Goal: Information Seeking & Learning: Learn about a topic

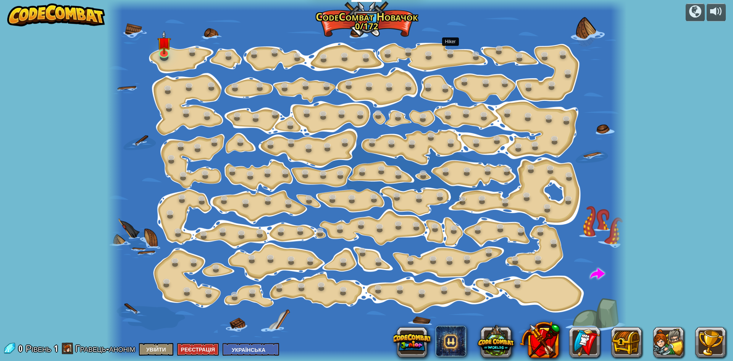
select select "uk"
click at [164, 42] on img at bounding box center [164, 37] width 14 height 32
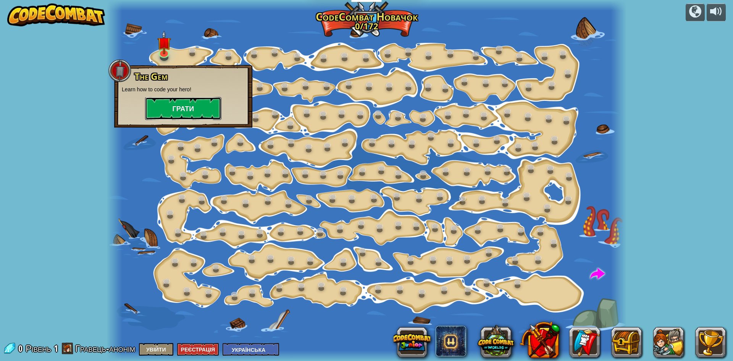
click at [187, 112] on button "Грати" at bounding box center [183, 108] width 76 height 23
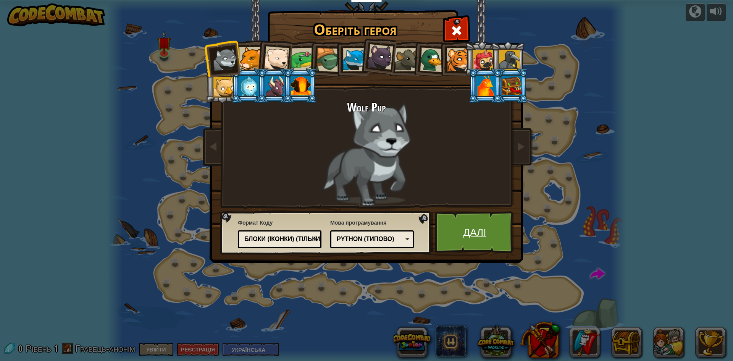
click at [480, 238] on link "Далі" at bounding box center [475, 232] width 80 height 42
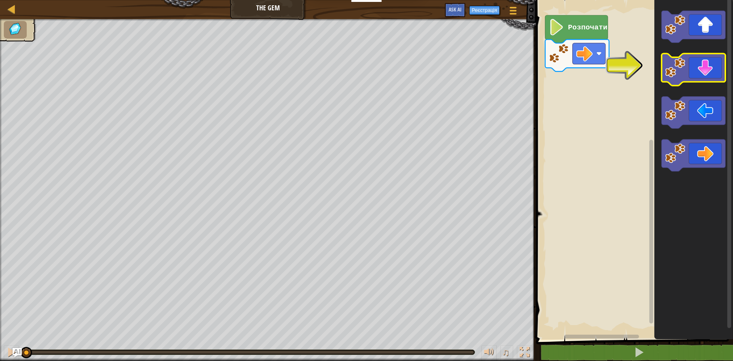
click at [690, 63] on icon "Робоча область Blockly" at bounding box center [693, 70] width 64 height 32
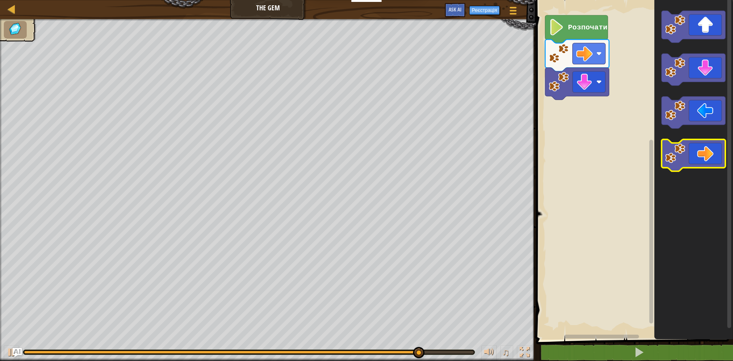
click at [702, 158] on icon "Робоча область Blockly" at bounding box center [693, 155] width 64 height 32
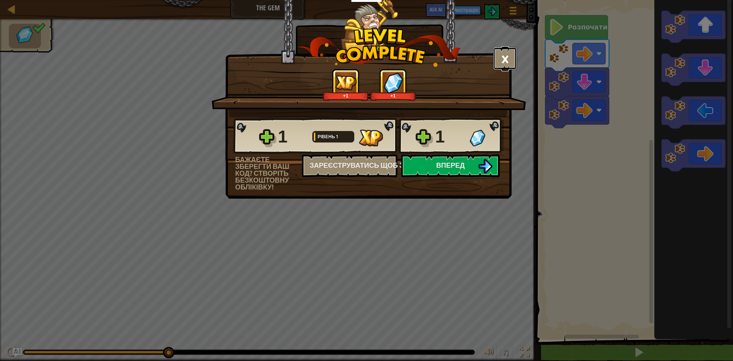
click at [501, 64] on button "×" at bounding box center [505, 58] width 24 height 23
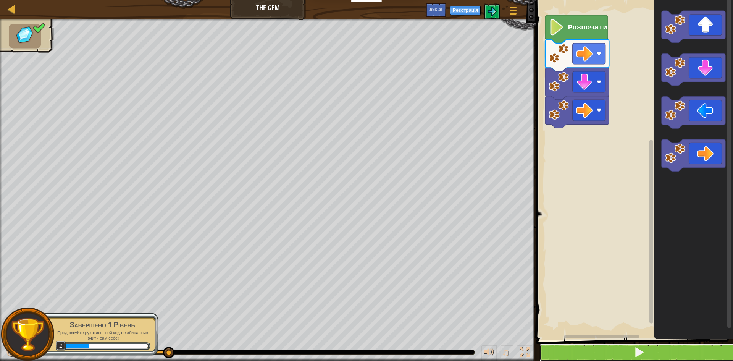
click at [701, 351] on button at bounding box center [638, 352] width 199 height 18
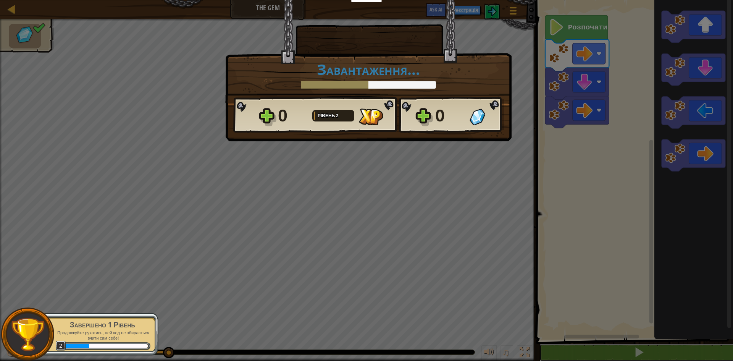
scroll to position [0, 0]
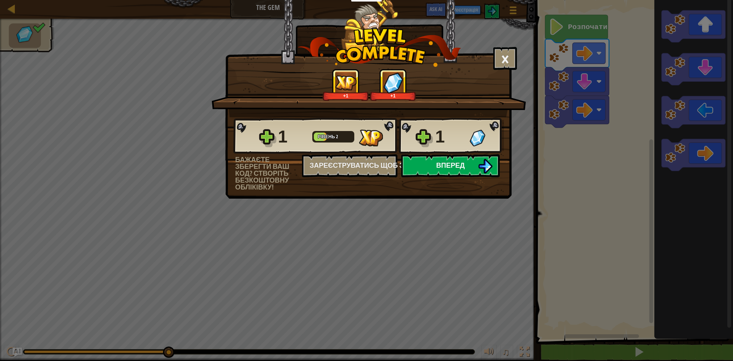
click at [422, 159] on button "Вперед" at bounding box center [450, 165] width 98 height 23
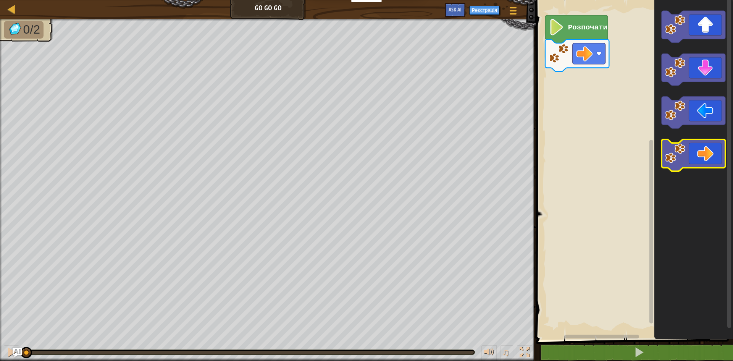
click at [706, 148] on icon "Робоча область Blockly" at bounding box center [693, 155] width 64 height 32
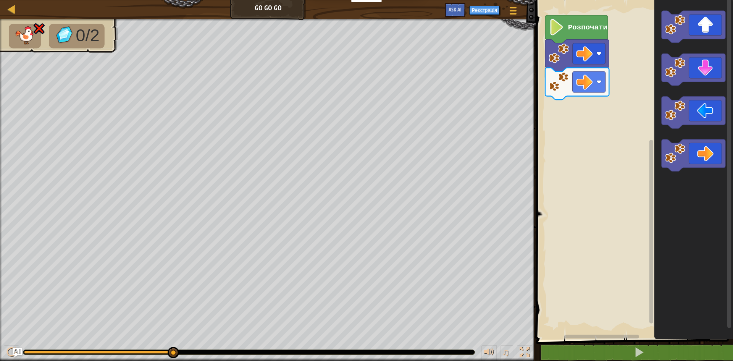
click at [574, 27] on text "Розпочати" at bounding box center [587, 27] width 39 height 8
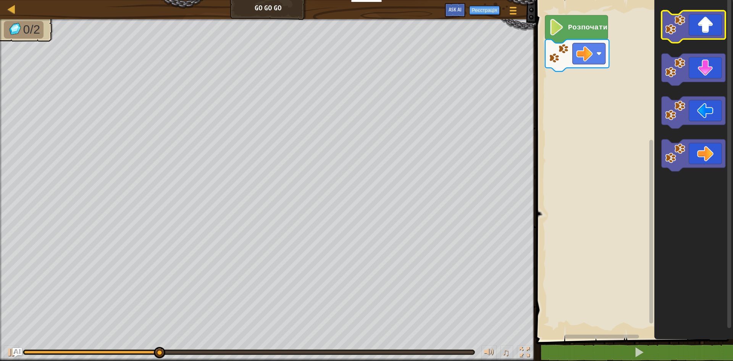
click at [686, 27] on icon "Робоча область Blockly" at bounding box center [693, 27] width 64 height 32
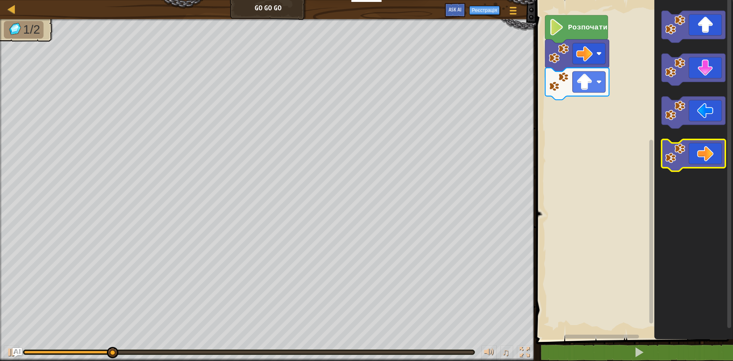
click at [719, 158] on icon "Робоча область Blockly" at bounding box center [693, 155] width 64 height 32
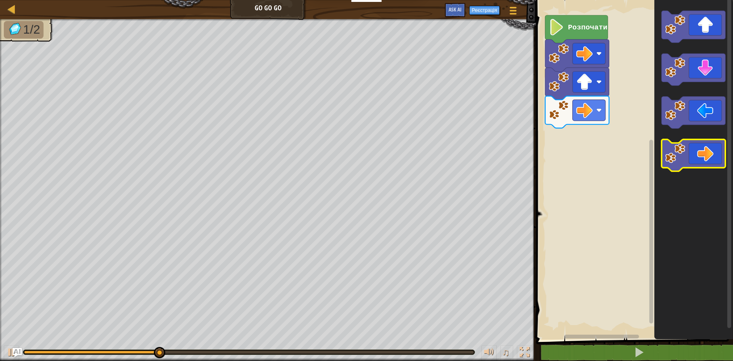
click at [704, 161] on icon "Робоча область Blockly" at bounding box center [693, 155] width 64 height 32
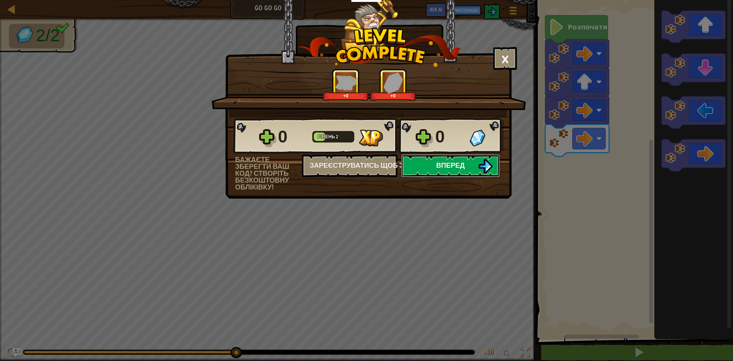
click at [470, 168] on button "Вперед" at bounding box center [450, 165] width 98 height 23
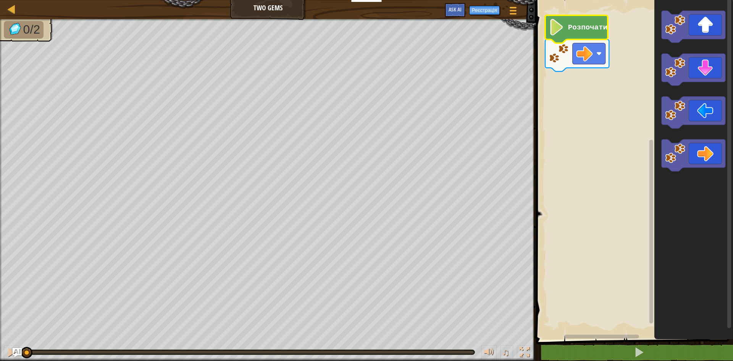
click at [568, 28] on text "Розпочати" at bounding box center [587, 27] width 39 height 8
click at [696, 157] on icon "Робоча область Blockly" at bounding box center [693, 155] width 64 height 32
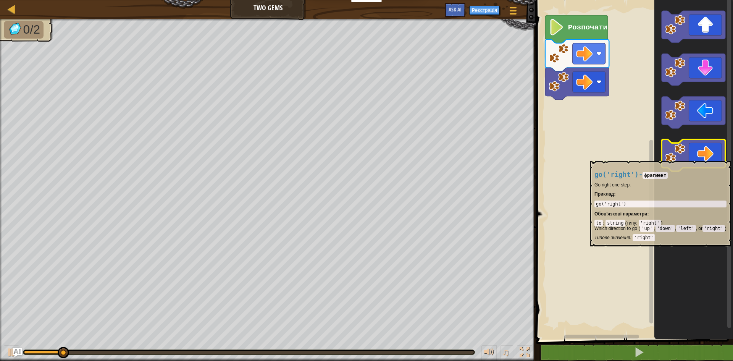
click at [696, 158] on icon "Робоча область Blockly" at bounding box center [693, 155] width 64 height 32
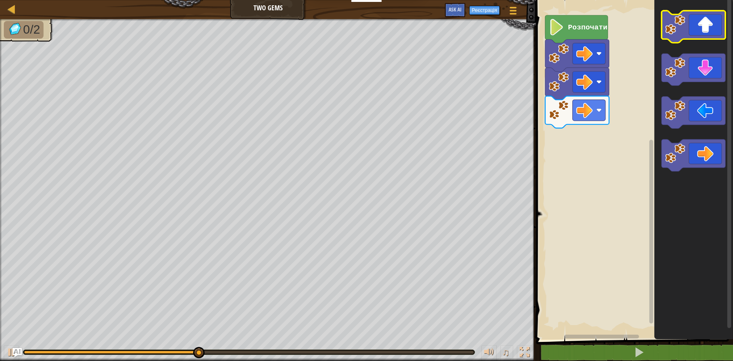
click at [696, 29] on icon "Робоча область Blockly" at bounding box center [693, 27] width 64 height 32
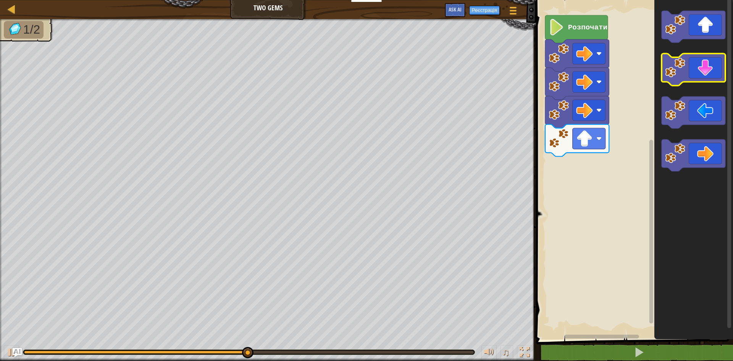
click at [697, 77] on icon "Робоча область Blockly" at bounding box center [693, 70] width 64 height 32
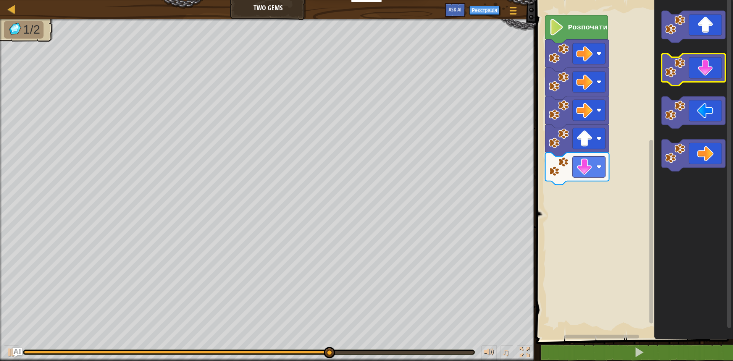
click at [695, 74] on icon "Робоча область Blockly" at bounding box center [693, 70] width 64 height 32
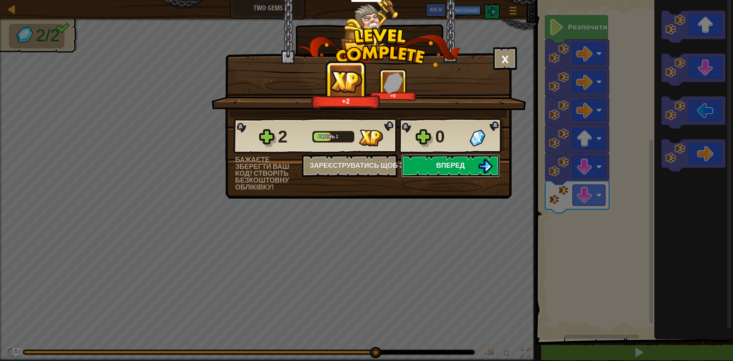
click at [485, 165] on img at bounding box center [485, 166] width 14 height 14
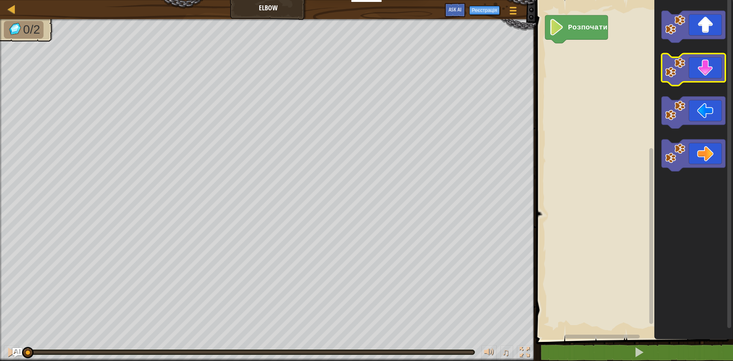
click at [687, 77] on icon "Робоча область Blockly" at bounding box center [693, 70] width 64 height 32
click at [688, 76] on icon "Робоча область Blockly" at bounding box center [693, 70] width 64 height 32
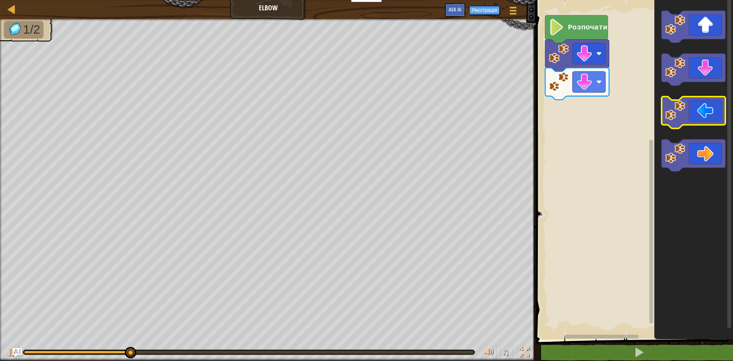
click at [699, 123] on icon "Робоча область Blockly" at bounding box center [693, 113] width 64 height 32
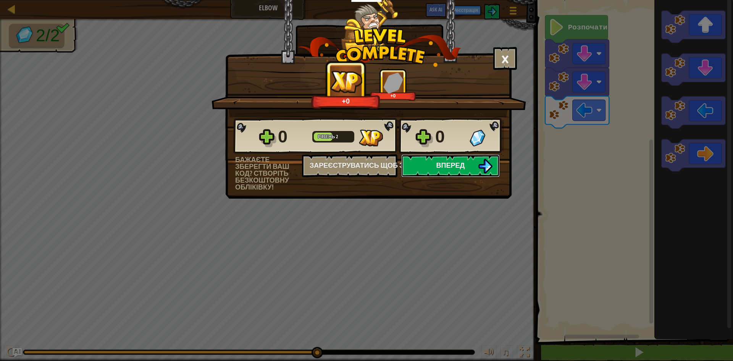
click at [477, 159] on button "Вперед" at bounding box center [450, 165] width 98 height 23
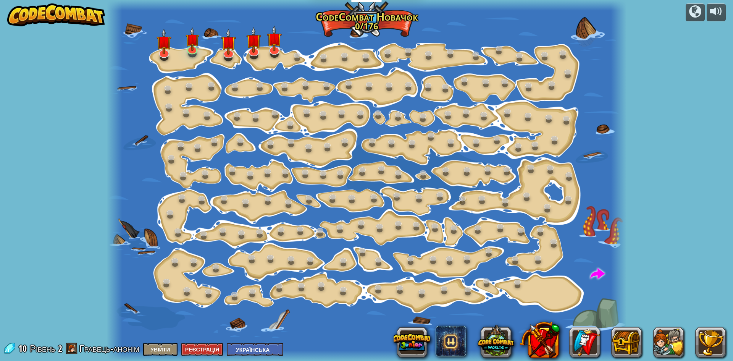
select select "uk"
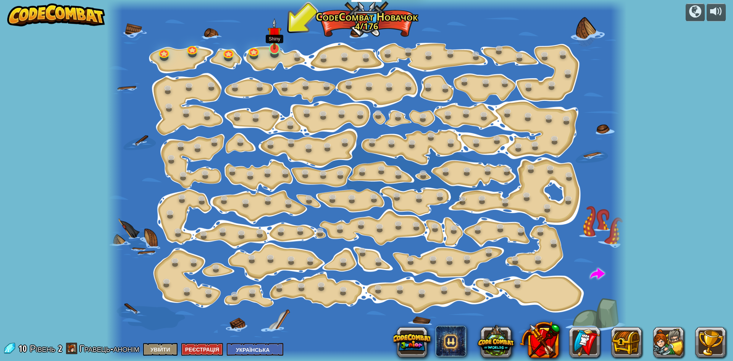
click at [270, 47] on img at bounding box center [274, 34] width 14 height 32
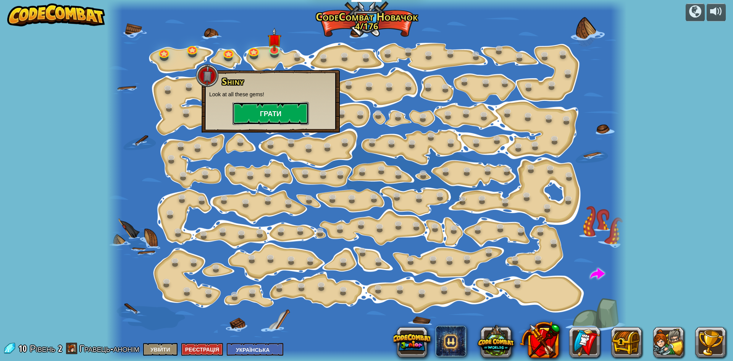
click at [279, 108] on button "Грати" at bounding box center [270, 113] width 76 height 23
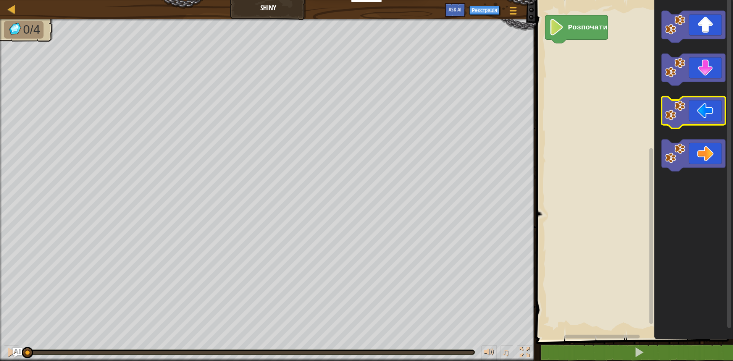
click at [704, 114] on icon "Робоча область Blockly" at bounding box center [693, 113] width 64 height 32
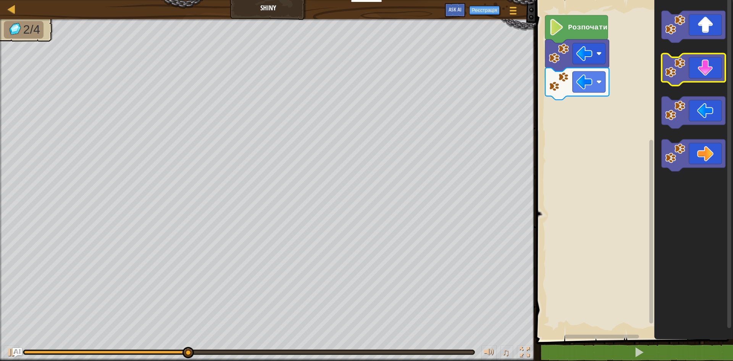
click at [705, 72] on icon "Робоча область Blockly" at bounding box center [693, 70] width 64 height 32
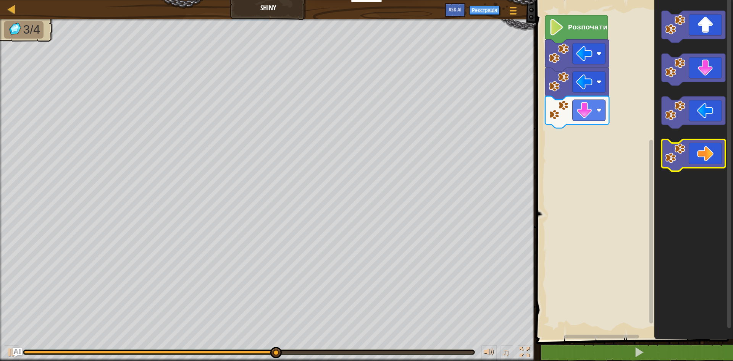
click at [709, 151] on icon "Робоча область Blockly" at bounding box center [693, 155] width 64 height 32
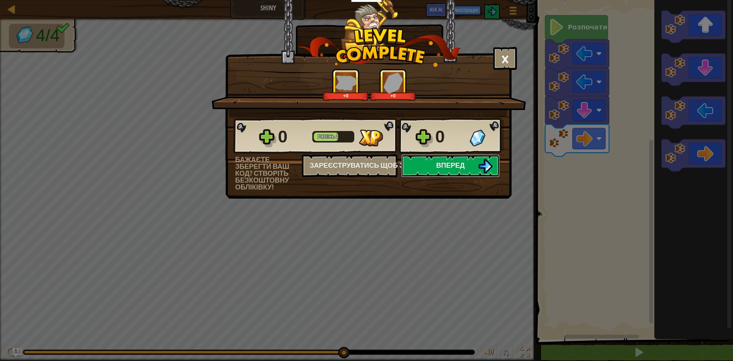
click at [477, 165] on button "Вперед" at bounding box center [450, 165] width 98 height 23
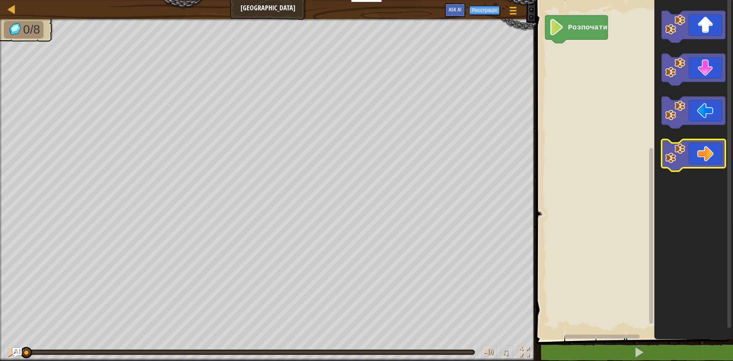
click at [711, 155] on icon "Робоча область Blockly" at bounding box center [693, 155] width 64 height 32
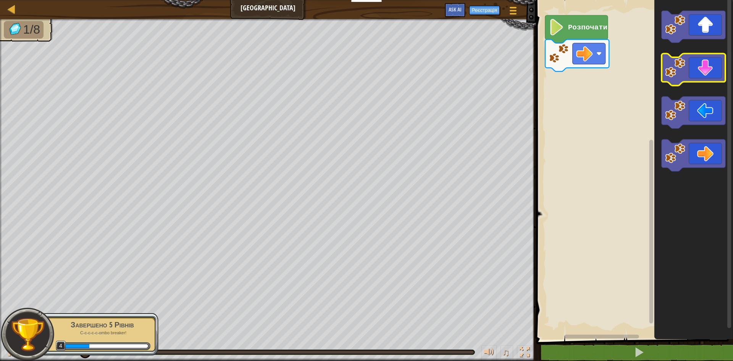
click at [715, 84] on rect "Робоча область Blockly" at bounding box center [693, 70] width 64 height 32
click at [687, 66] on icon "Робоча область Blockly" at bounding box center [693, 70] width 64 height 32
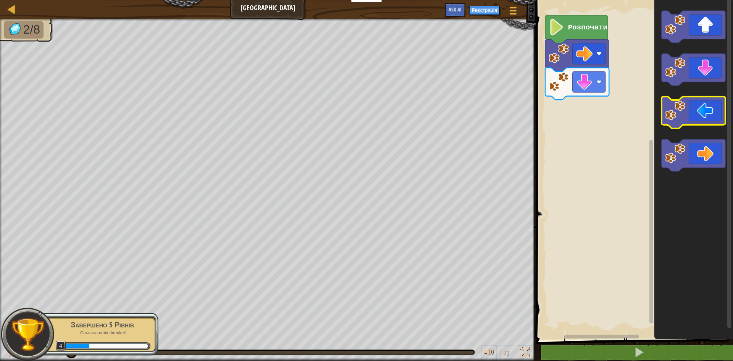
click at [692, 103] on icon "Робоча область Blockly" at bounding box center [693, 113] width 64 height 32
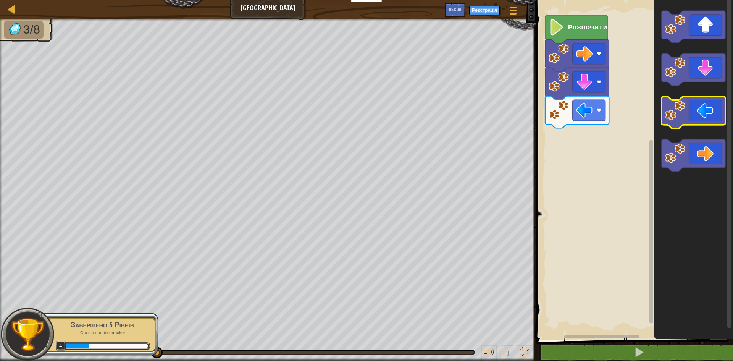
click at [701, 98] on icon "Робоча область Blockly" at bounding box center [693, 113] width 64 height 32
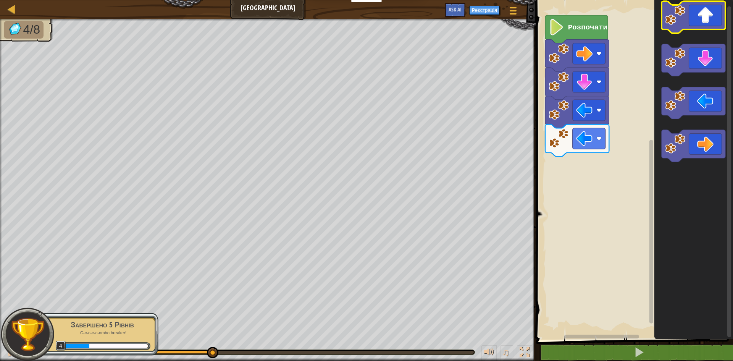
click at [708, 14] on icon "Робоча область Blockly" at bounding box center [693, 17] width 64 height 32
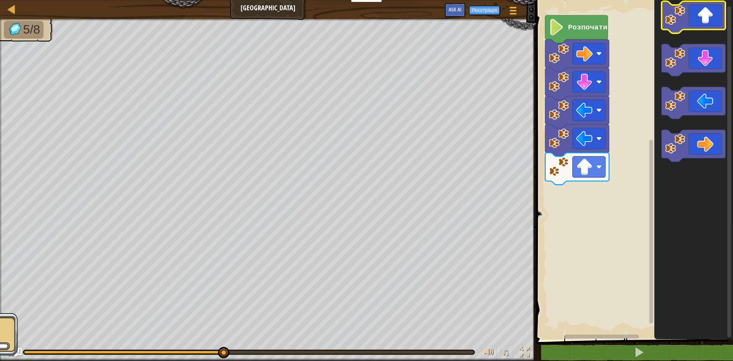
click at [708, 18] on icon "Робоча область Blockly" at bounding box center [693, 17] width 64 height 32
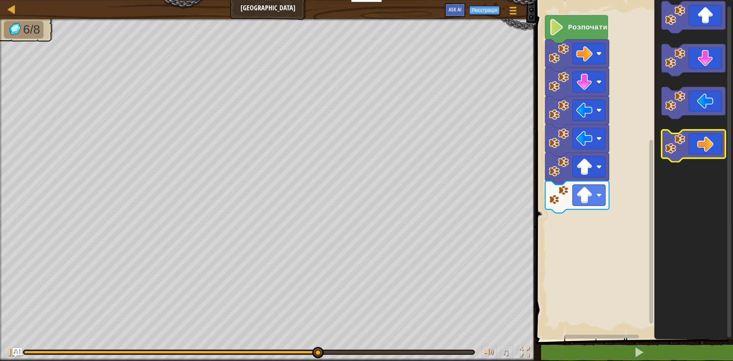
click at [712, 140] on icon "Робоча область Blockly" at bounding box center [693, 146] width 64 height 32
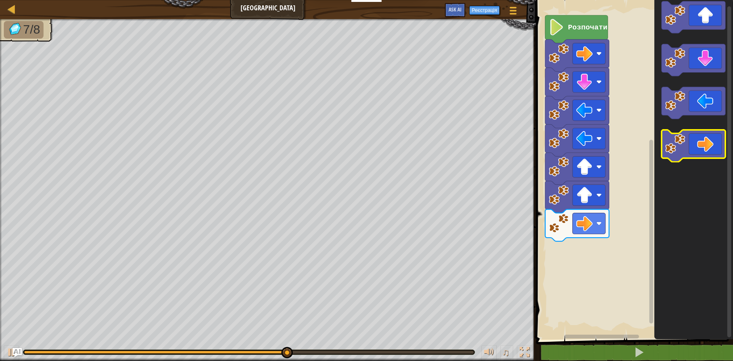
click at [712, 139] on icon "Робоча область Blockly" at bounding box center [693, 146] width 64 height 32
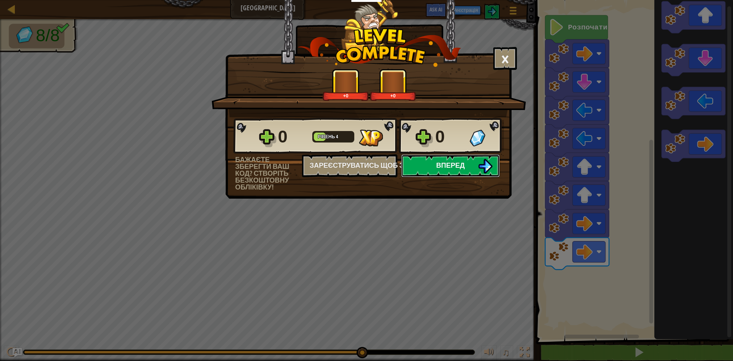
click at [456, 160] on span "Вперед" at bounding box center [450, 165] width 29 height 10
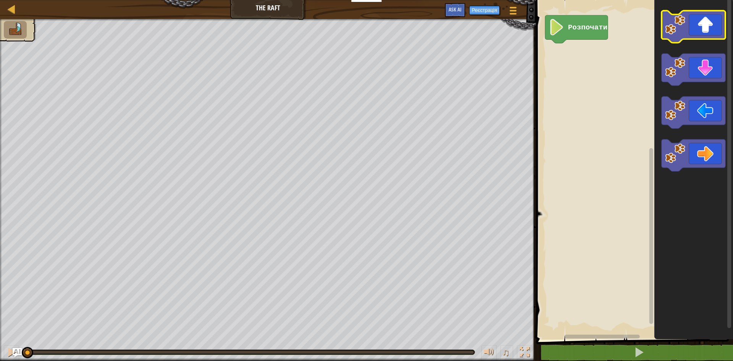
click at [688, 35] on icon "Робоча область Blockly" at bounding box center [693, 27] width 64 height 32
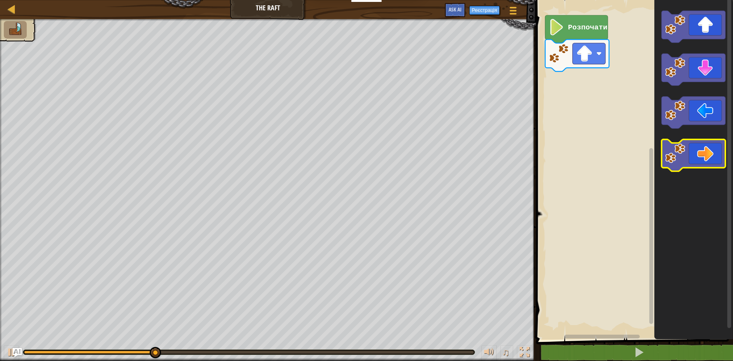
click at [716, 158] on icon "Робоча область Blockly" at bounding box center [693, 155] width 64 height 32
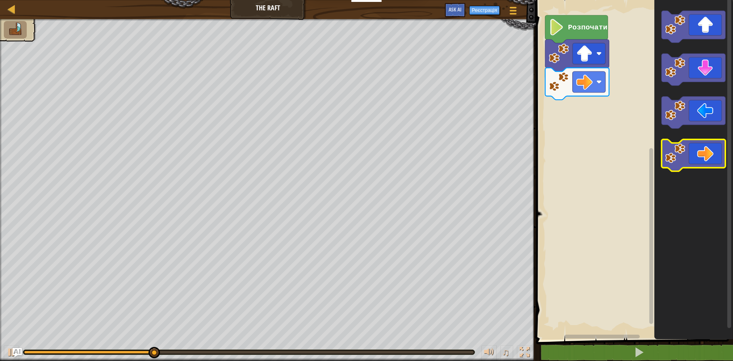
click at [716, 155] on icon "Робоча область Blockly" at bounding box center [693, 155] width 64 height 32
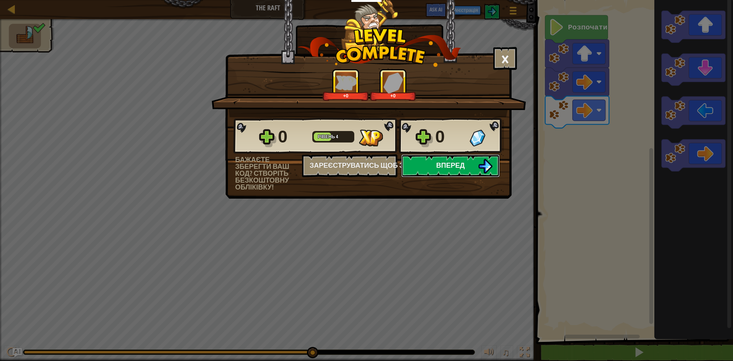
click at [475, 166] on button "Вперед" at bounding box center [450, 165] width 98 height 23
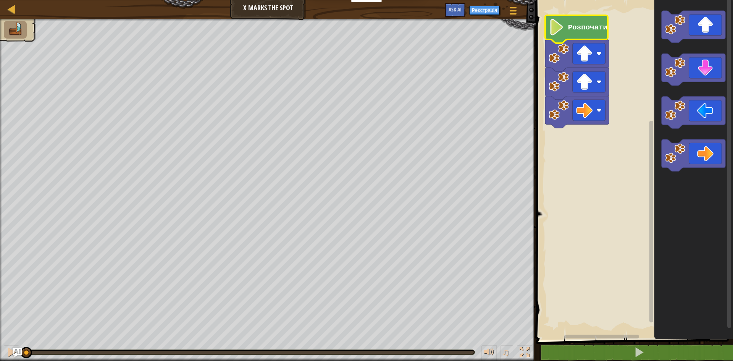
click at [573, 27] on text "Розпочати" at bounding box center [587, 27] width 39 height 8
click at [688, 19] on icon "Робоча область Blockly" at bounding box center [693, 27] width 64 height 32
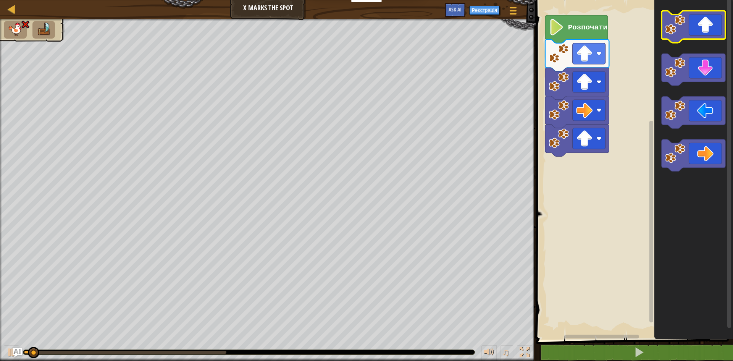
click at [689, 23] on icon "Робоча область Blockly" at bounding box center [693, 27] width 64 height 32
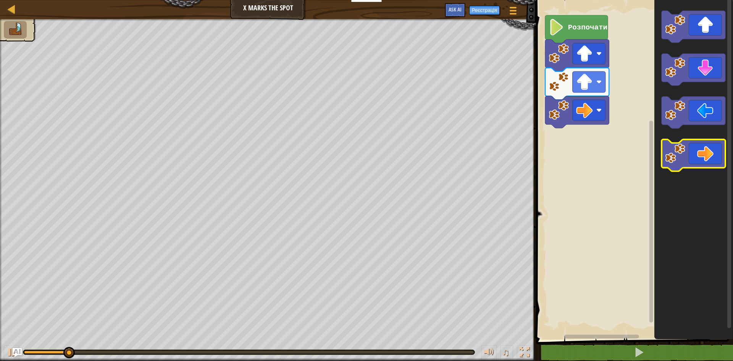
click at [702, 161] on icon "Робоча область Blockly" at bounding box center [693, 155] width 64 height 32
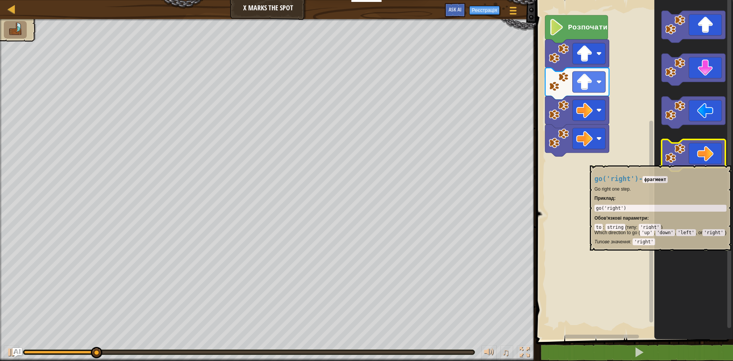
click at [702, 161] on icon "Робоча область Blockly" at bounding box center [693, 155] width 64 height 32
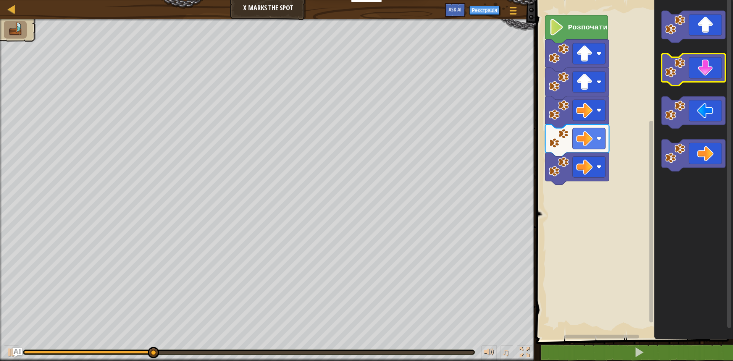
click at [694, 71] on icon "Робоча область Blockly" at bounding box center [693, 70] width 64 height 32
click at [694, 72] on icon "Робоча область Blockly" at bounding box center [693, 70] width 64 height 32
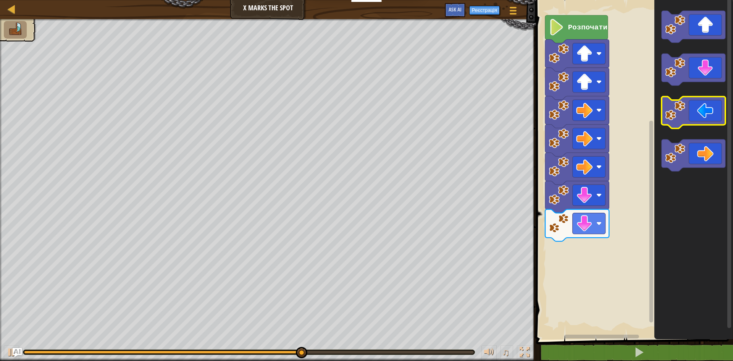
click at [681, 112] on image "Робоча область Blockly" at bounding box center [675, 110] width 20 height 20
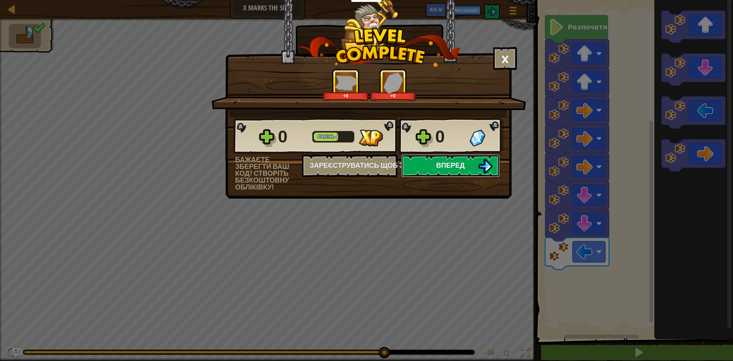
click at [475, 162] on button "Вперед" at bounding box center [450, 165] width 98 height 23
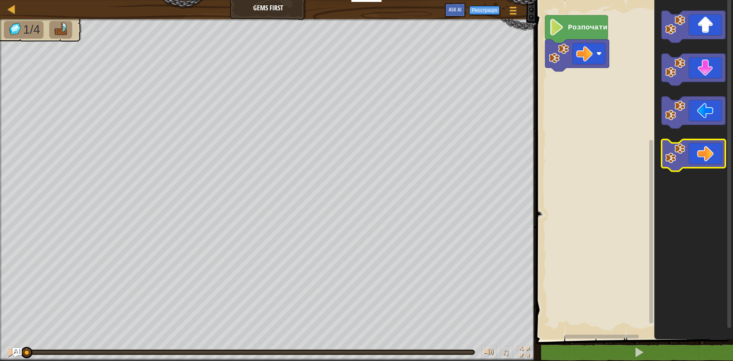
click at [714, 152] on icon "Робоча область Blockly" at bounding box center [693, 155] width 64 height 32
click at [720, 156] on icon "Робоча область Blockly" at bounding box center [693, 155] width 64 height 32
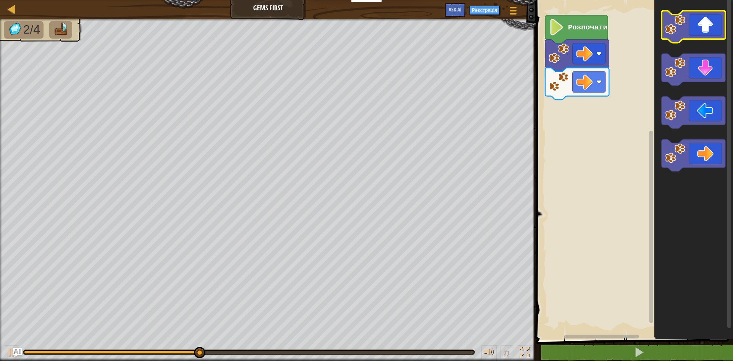
click at [704, 33] on icon "Робоча область Blockly" at bounding box center [693, 27] width 64 height 32
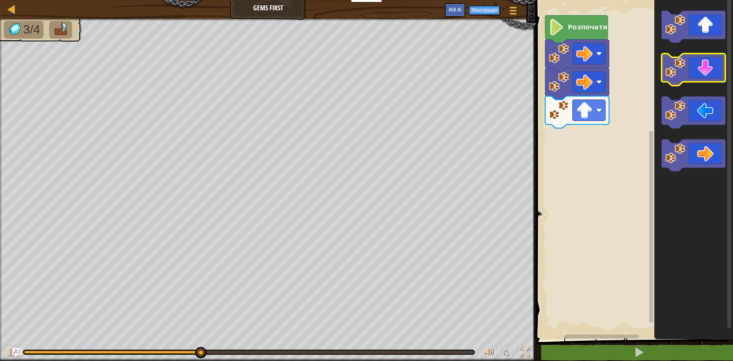
click at [697, 74] on icon "Робоча область Blockly" at bounding box center [693, 70] width 64 height 32
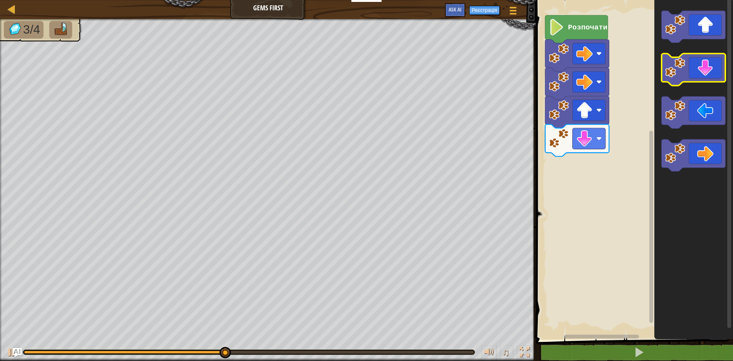
click at [697, 74] on icon "Робоча область Blockly" at bounding box center [693, 70] width 64 height 32
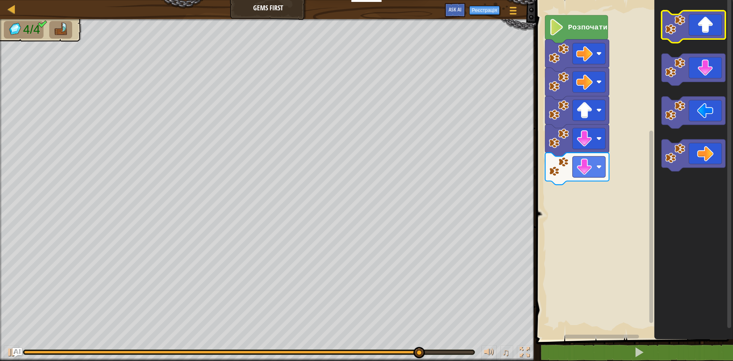
click at [688, 21] on icon "Робоча область Blockly" at bounding box center [693, 27] width 64 height 32
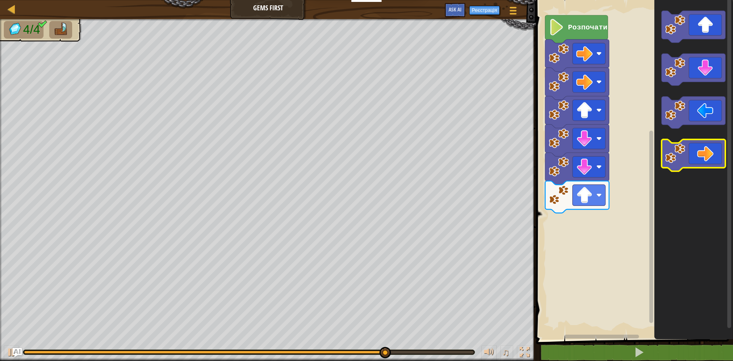
click at [722, 161] on icon "Робоча область Blockly" at bounding box center [693, 155] width 64 height 32
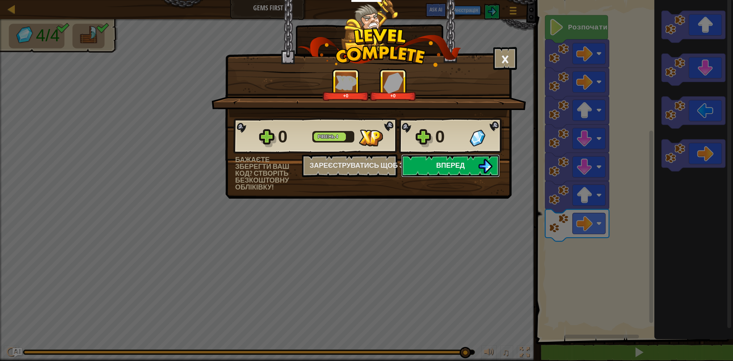
click at [485, 165] on img at bounding box center [485, 166] width 14 height 14
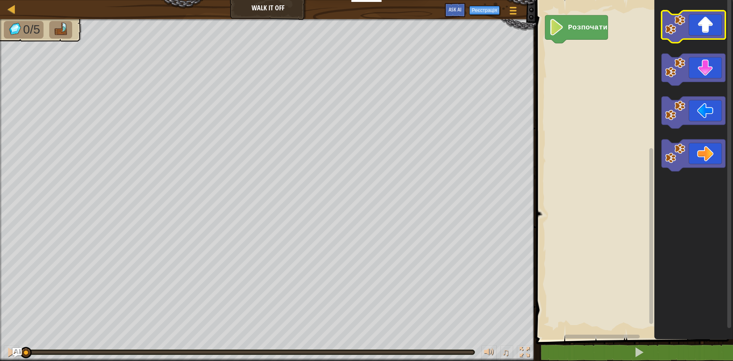
click at [704, 23] on icon "Робоча область Blockly" at bounding box center [693, 27] width 64 height 32
click at [712, 40] on rect "Робоча область Blockly" at bounding box center [693, 27] width 64 height 32
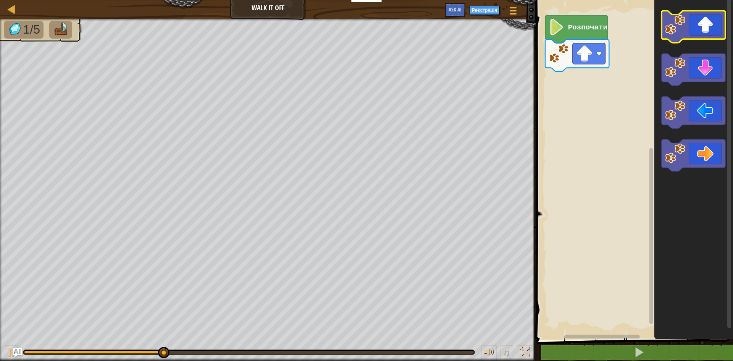
click at [710, 37] on icon "Робоча область Blockly" at bounding box center [693, 27] width 64 height 32
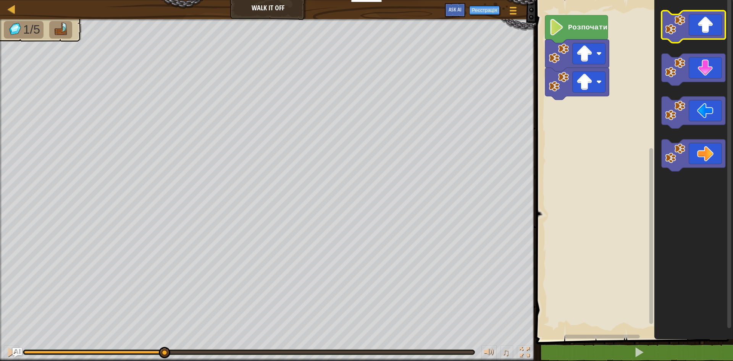
click at [709, 37] on icon "Робоча область Blockly" at bounding box center [693, 27] width 64 height 32
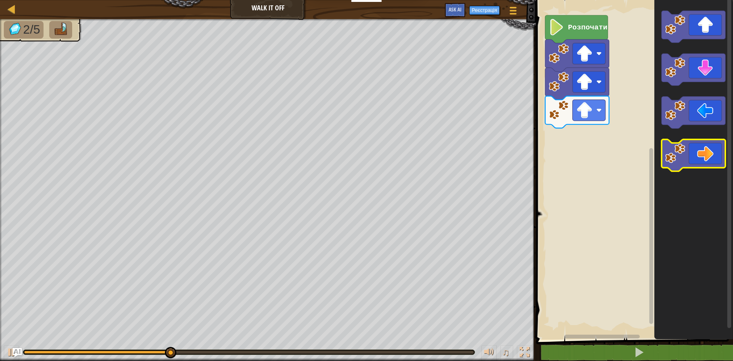
click at [702, 153] on icon "Робоча область Blockly" at bounding box center [693, 155] width 64 height 32
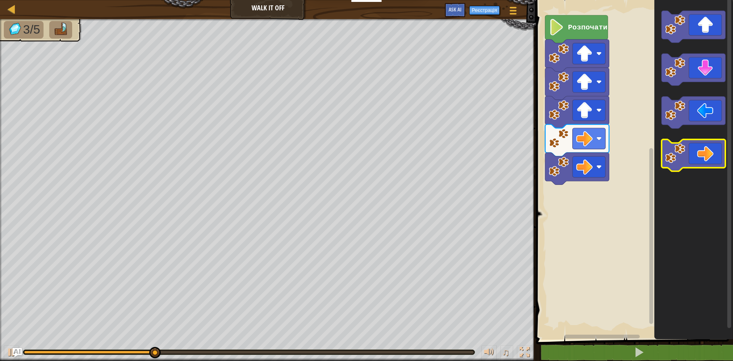
click at [702, 152] on icon "Робоча область Blockly" at bounding box center [693, 155] width 64 height 32
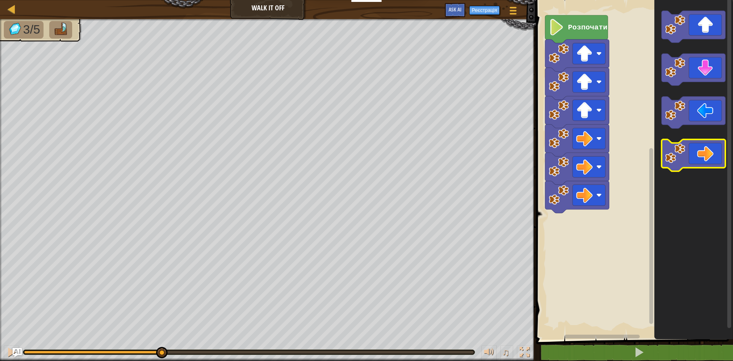
click at [702, 152] on icon "Робоча область Blockly" at bounding box center [693, 155] width 64 height 32
click at [702, 151] on icon "Робоча область Blockly" at bounding box center [693, 155] width 64 height 32
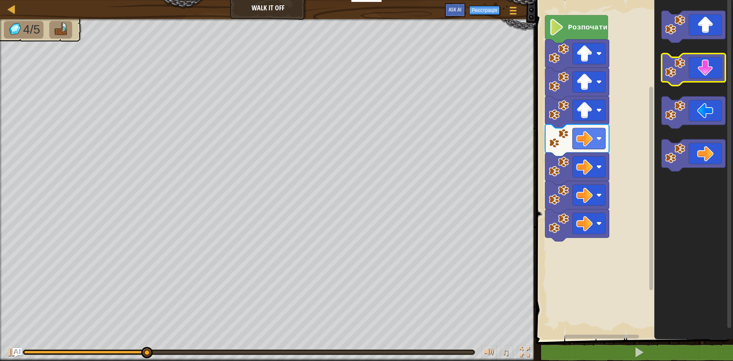
click at [707, 70] on icon "Робоча область Blockly" at bounding box center [693, 70] width 64 height 32
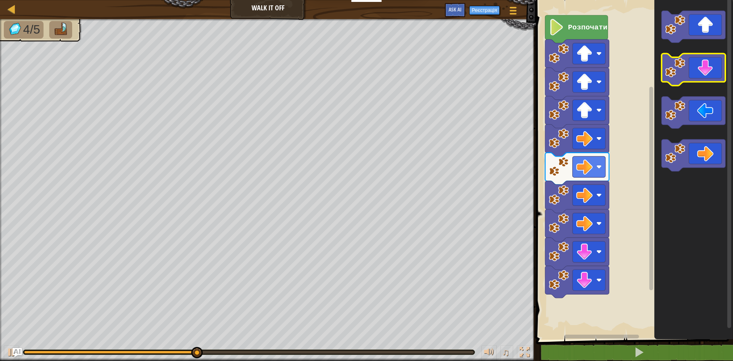
click at [707, 70] on icon "Робоча область Blockly" at bounding box center [693, 70] width 64 height 32
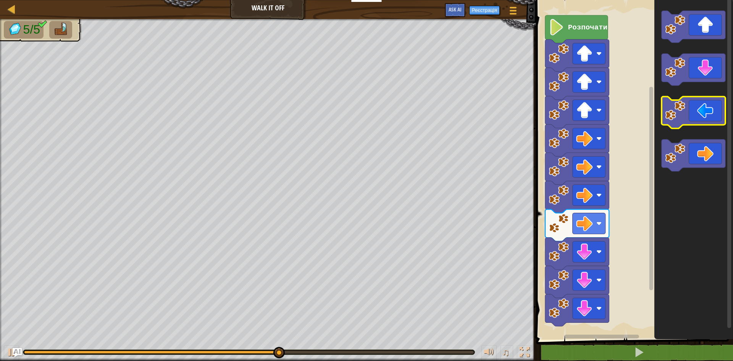
click at [694, 111] on icon "Робоча область Blockly" at bounding box center [693, 113] width 64 height 32
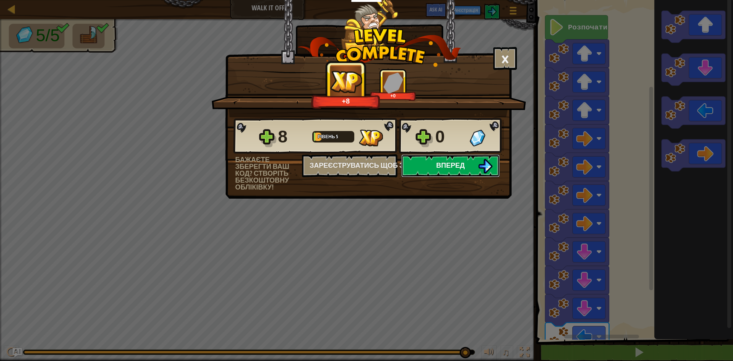
click at [493, 166] on button "Вперед" at bounding box center [450, 165] width 98 height 23
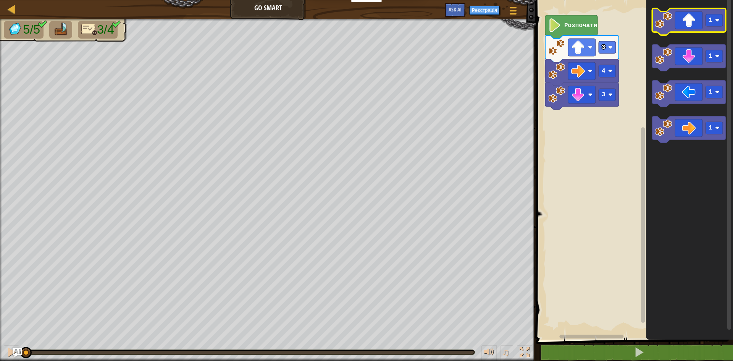
click at [699, 27] on icon "Робоча область Blockly" at bounding box center [689, 21] width 74 height 27
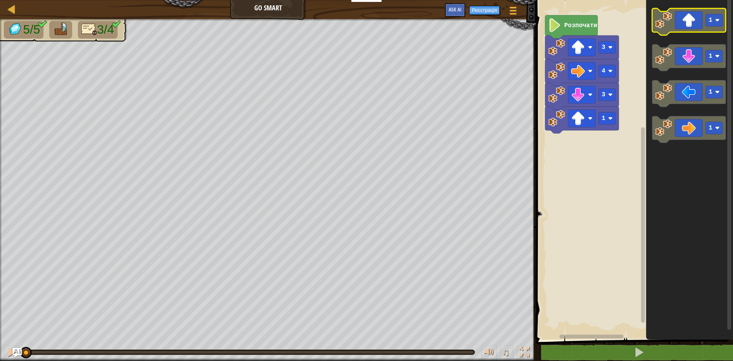
click at [699, 27] on icon "Робоча область Blockly" at bounding box center [689, 21] width 74 height 27
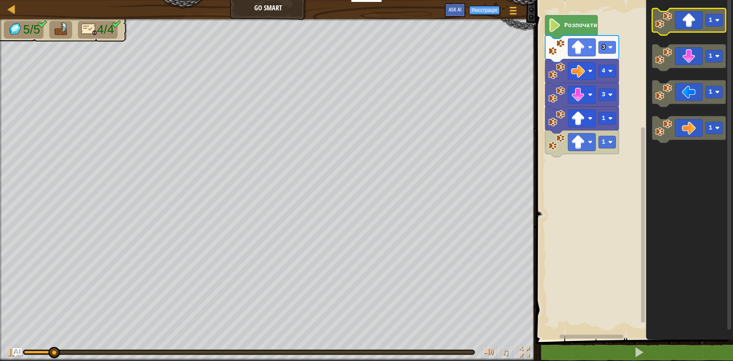
click at [699, 27] on icon "Робоча область Blockly" at bounding box center [689, 21] width 74 height 27
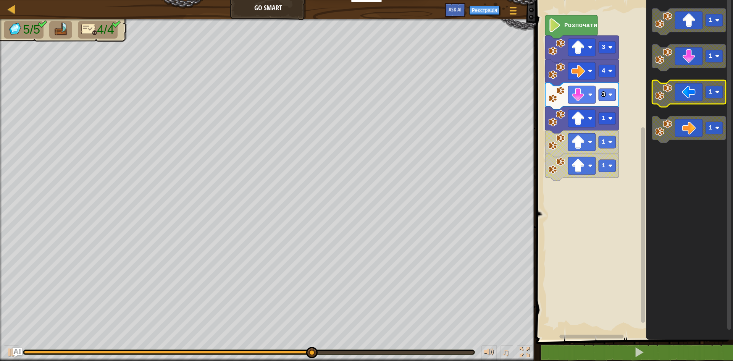
click at [678, 104] on rect "Робоча область Blockly" at bounding box center [689, 93] width 74 height 27
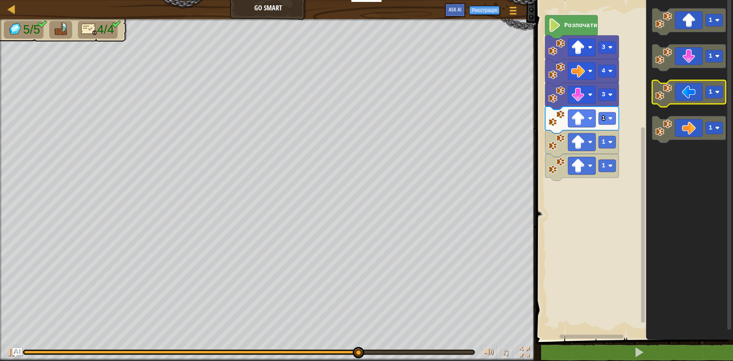
click at [677, 105] on rect "Робоча область Blockly" at bounding box center [689, 93] width 74 height 27
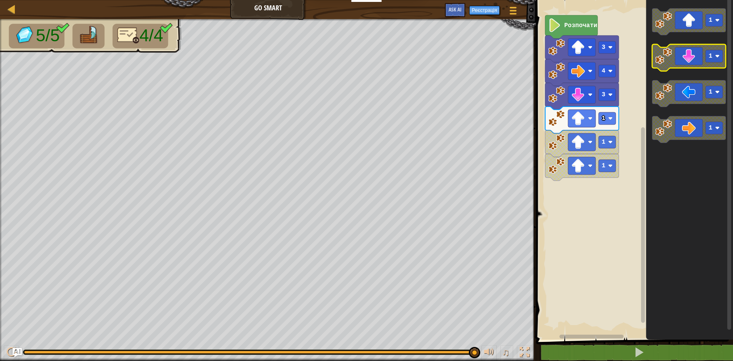
click at [681, 54] on icon "Робоча область Blockly" at bounding box center [689, 57] width 74 height 27
click at [682, 63] on icon "Робоча область Blockly" at bounding box center [689, 57] width 74 height 27
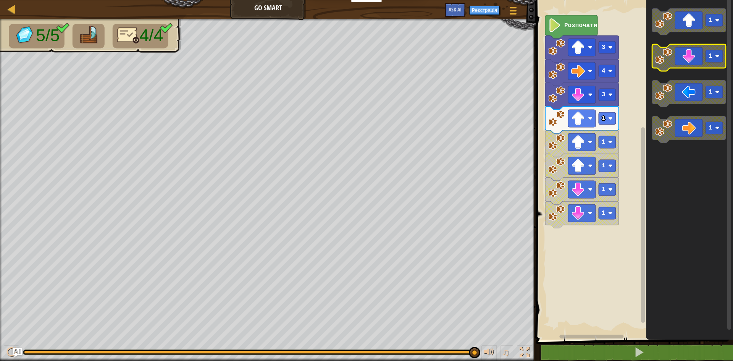
click at [682, 63] on icon "Робоча область Blockly" at bounding box center [689, 57] width 74 height 27
click at [678, 72] on icon "1 1 1 1" at bounding box center [689, 167] width 87 height 343
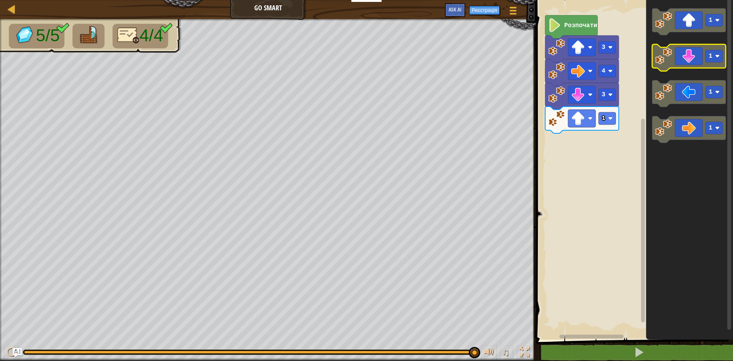
click at [684, 54] on icon "Робоча область Blockly" at bounding box center [689, 57] width 74 height 27
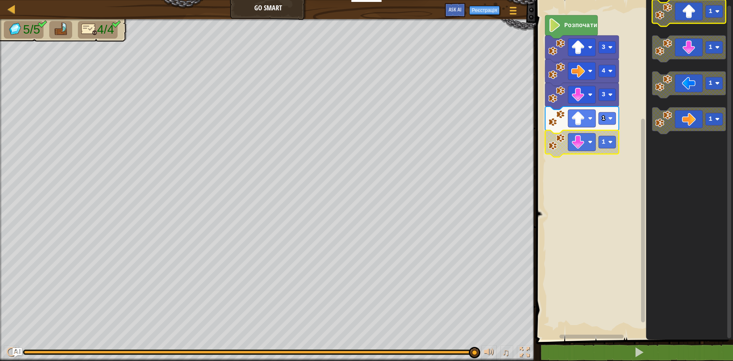
click at [693, 21] on icon "Робоча область Blockly" at bounding box center [689, 13] width 74 height 27
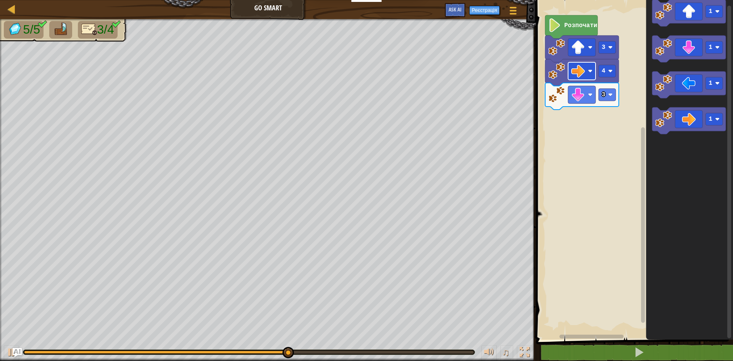
click at [581, 74] on image "Робоча область Blockly" at bounding box center [578, 71] width 14 height 14
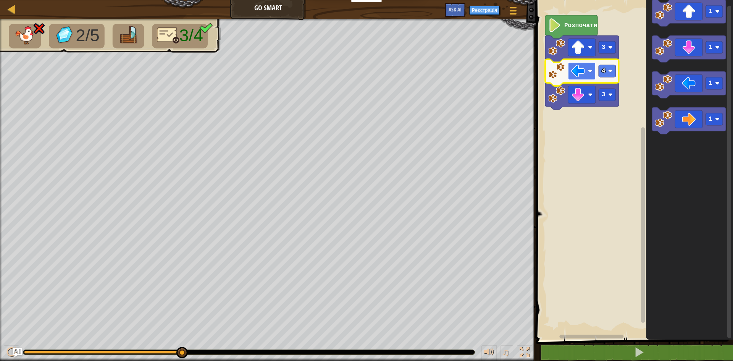
click at [581, 76] on image "Робоча область Blockly" at bounding box center [578, 71] width 14 height 14
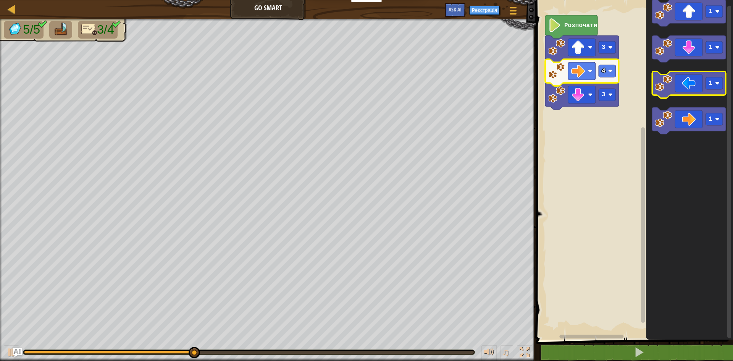
click at [704, 96] on rect "Робоча область Blockly" at bounding box center [689, 84] width 74 height 27
click at [699, 91] on icon "Робоча область Blockly" at bounding box center [689, 84] width 74 height 27
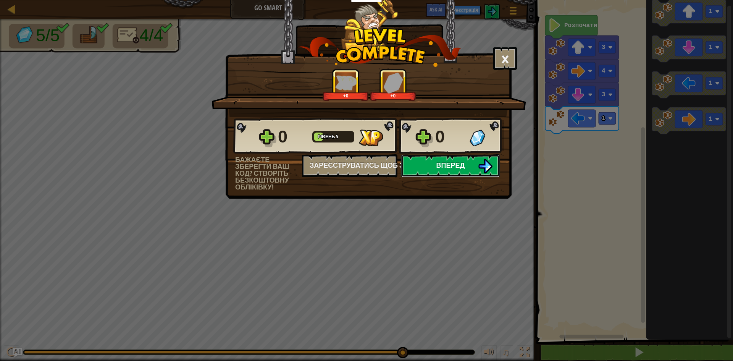
click at [451, 160] on span "Вперед" at bounding box center [450, 165] width 29 height 10
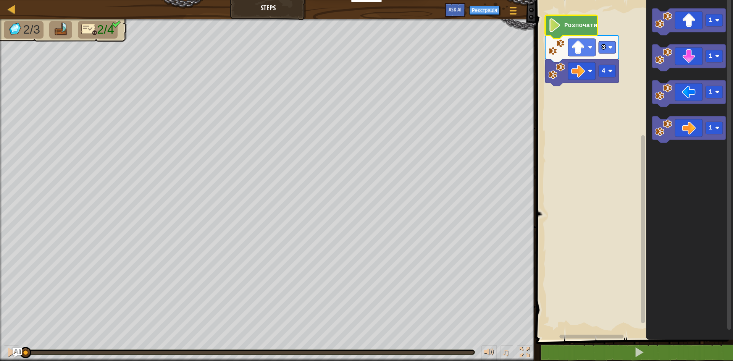
click at [574, 28] on text "Розпочати" at bounding box center [580, 25] width 33 height 7
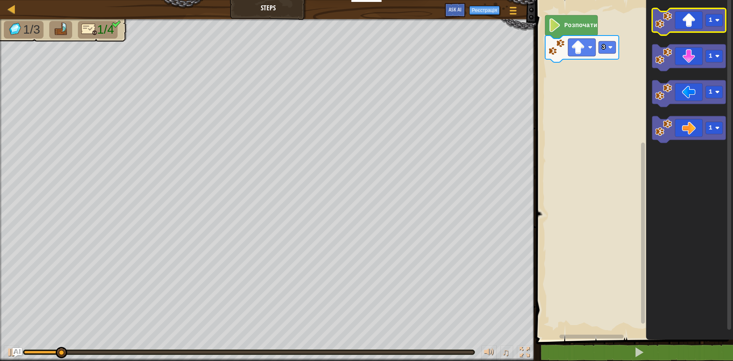
click at [671, 22] on image "Робоча область Blockly" at bounding box center [663, 20] width 17 height 17
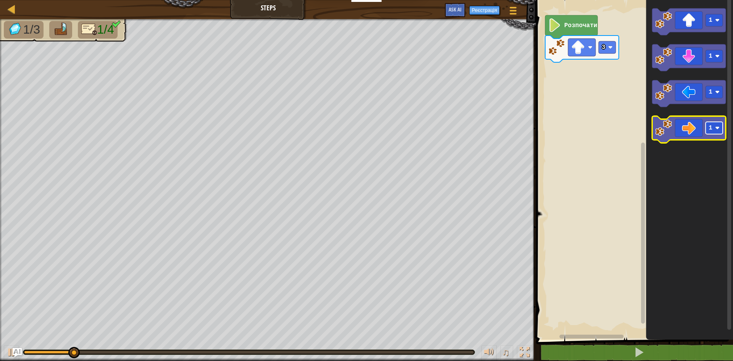
click at [710, 124] on rect "Робоча область Blockly" at bounding box center [713, 128] width 17 height 12
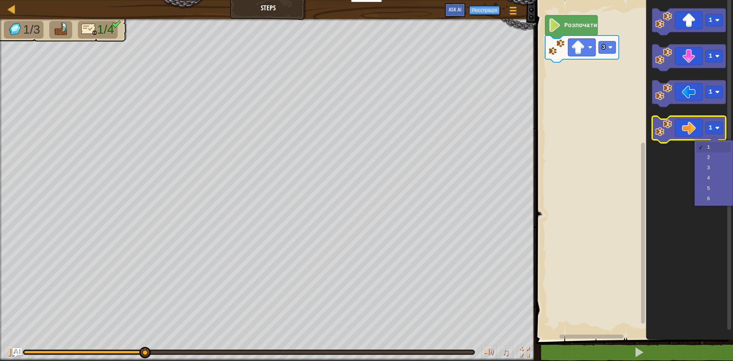
click at [692, 135] on icon "Робоча область Blockly" at bounding box center [689, 129] width 74 height 27
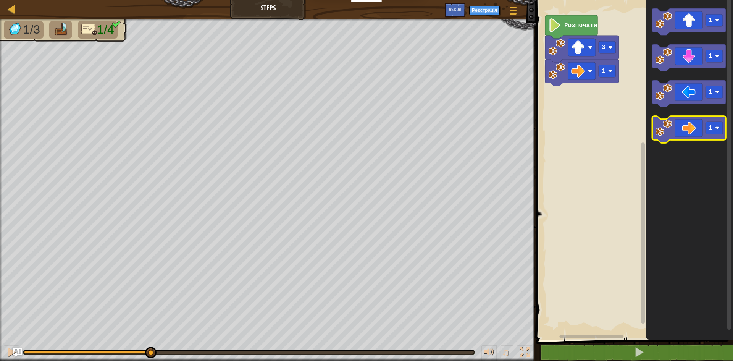
click at [692, 135] on icon "Робоча область Blockly" at bounding box center [689, 129] width 74 height 27
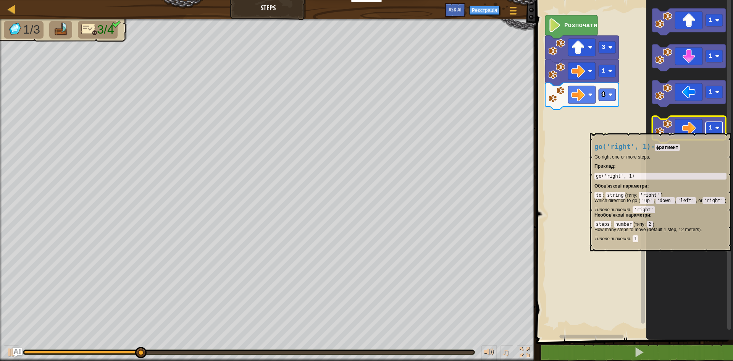
click at [716, 129] on image "Робоча область Blockly" at bounding box center [717, 128] width 5 height 5
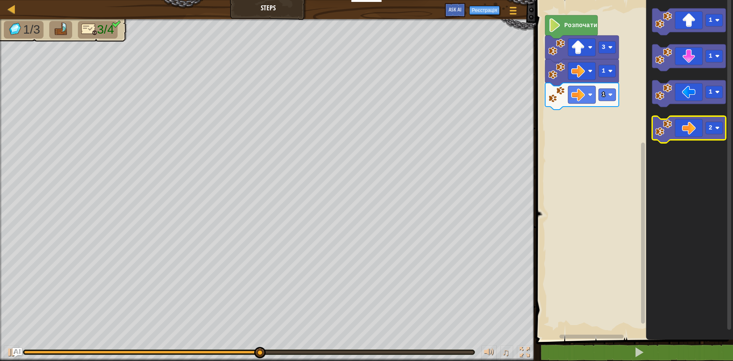
click at [683, 131] on icon "Робоча область Blockly" at bounding box center [689, 129] width 74 height 27
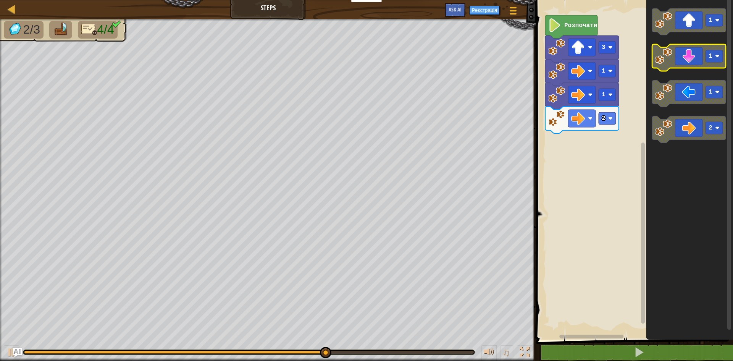
click at [710, 55] on text "1" at bounding box center [710, 56] width 4 height 7
click at [689, 56] on icon "Робоча область Blockly" at bounding box center [689, 57] width 74 height 27
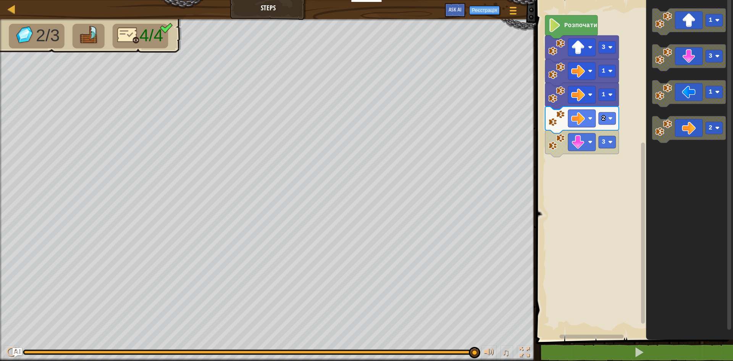
click at [587, 27] on text "Розпочати" at bounding box center [580, 25] width 33 height 7
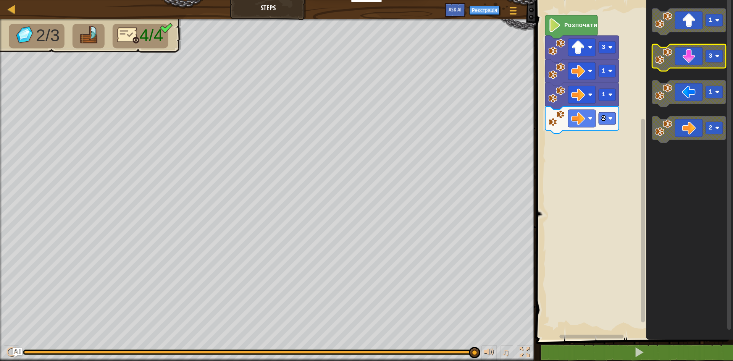
click at [697, 61] on icon "Робоча область Blockly" at bounding box center [689, 57] width 74 height 27
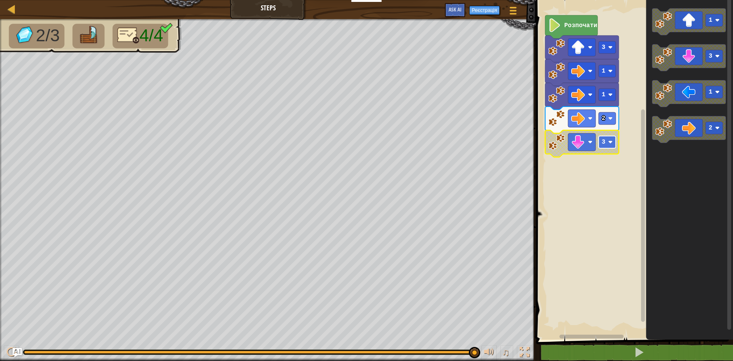
click at [609, 144] on image "Робоча область Blockly" at bounding box center [610, 142] width 5 height 5
click at [705, 30] on icon "Робоча область Blockly" at bounding box center [689, 21] width 74 height 27
